Goal: Task Accomplishment & Management: Use online tool/utility

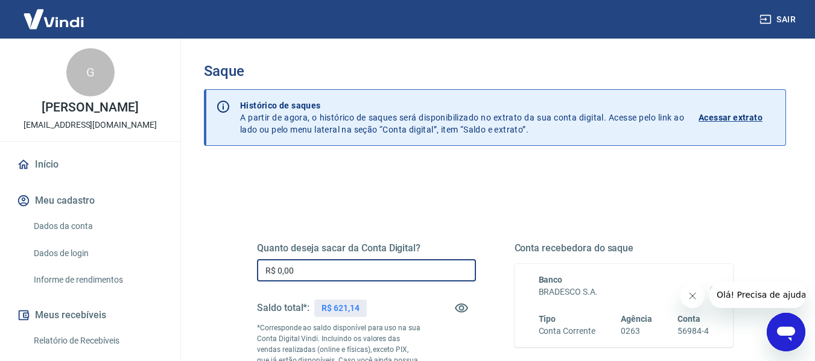
click at [385, 271] on input "R$ 0,00" at bounding box center [366, 270] width 219 height 22
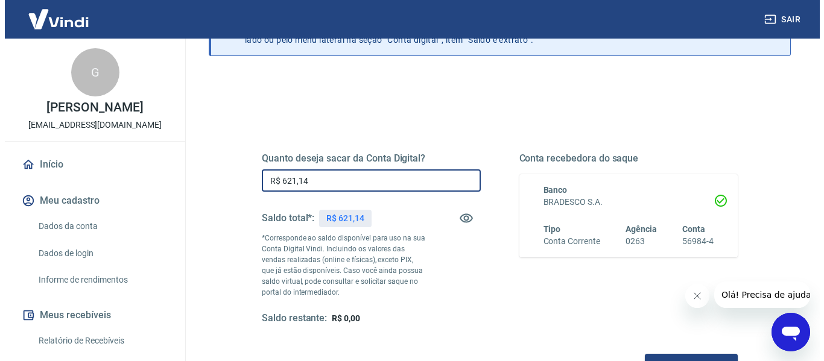
scroll to position [241, 0]
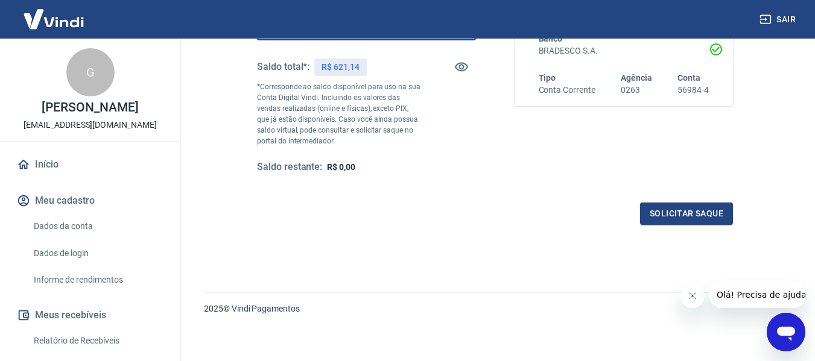
type input "R$ 621,14"
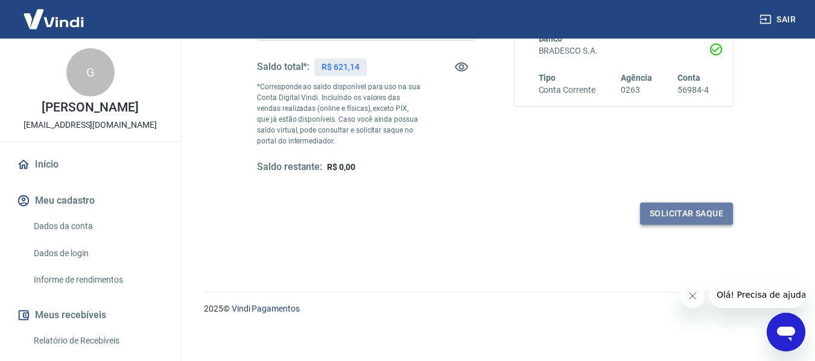
click at [681, 218] on button "Solicitar saque" at bounding box center [686, 214] width 93 height 22
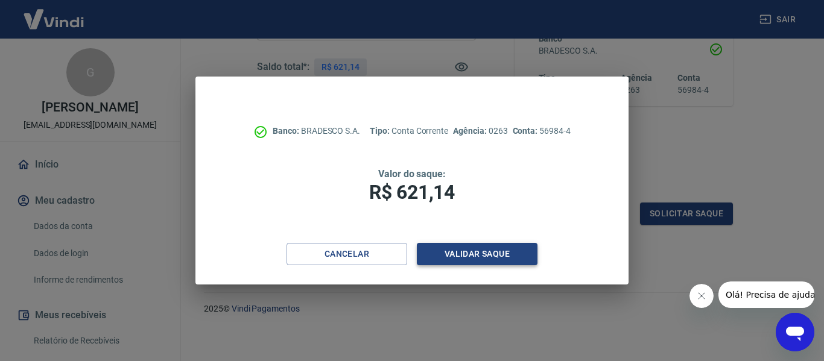
click at [491, 265] on button "Validar saque" at bounding box center [477, 254] width 121 height 22
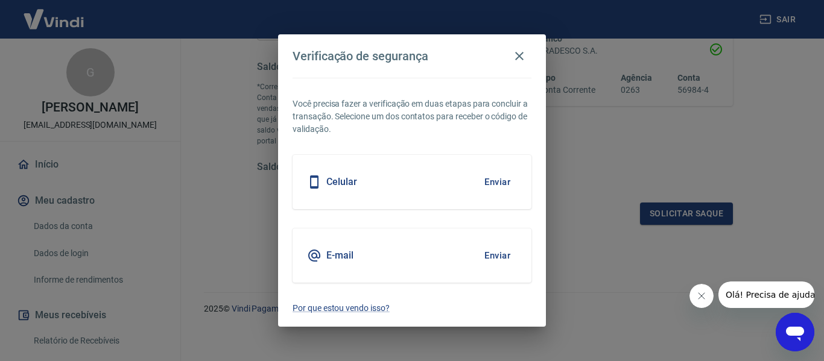
click at [488, 257] on button "Enviar" at bounding box center [497, 255] width 39 height 25
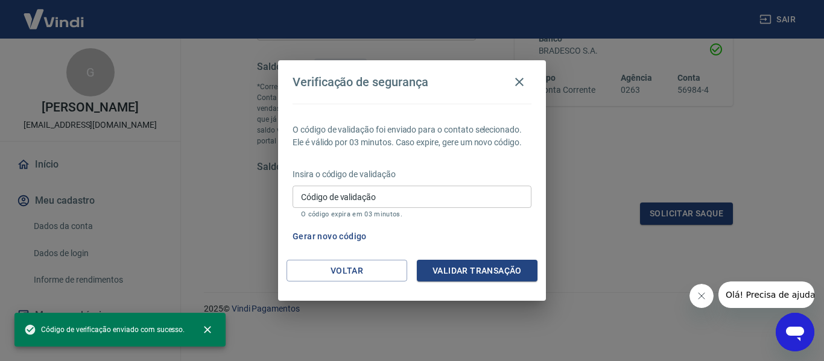
click at [428, 198] on input "Código de validação" at bounding box center [411, 197] width 239 height 22
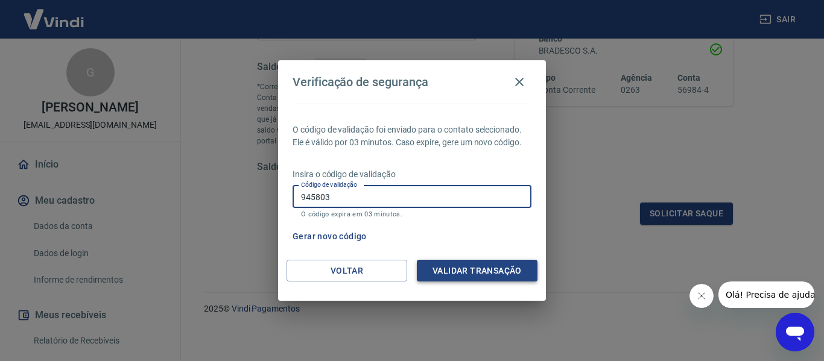
type input "945803"
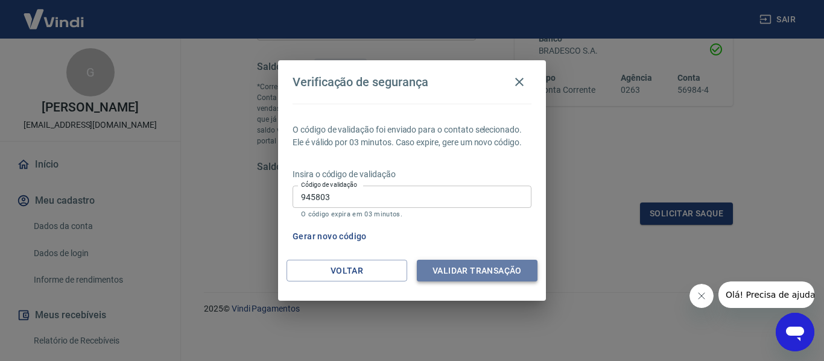
click at [490, 267] on button "Validar transação" at bounding box center [477, 271] width 121 height 22
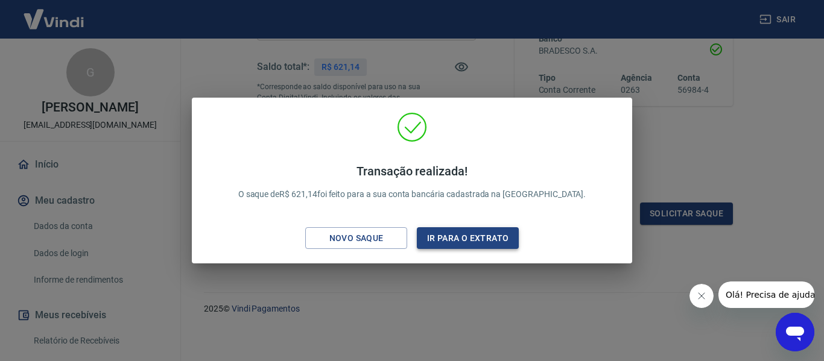
click at [494, 243] on button "Ir para o extrato" at bounding box center [468, 238] width 102 height 22
